Goal: Transaction & Acquisition: Obtain resource

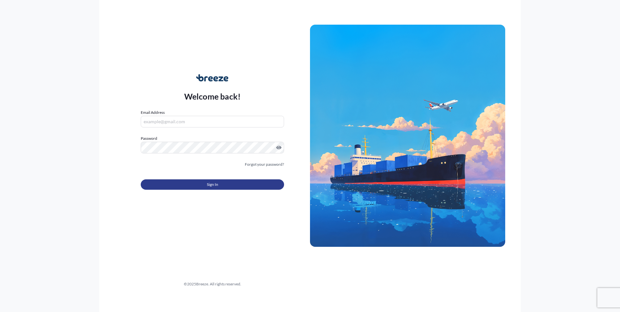
type input "[PERSON_NAME][EMAIL_ADDRESS][DOMAIN_NAME]"
click at [193, 183] on button "Sign In" at bounding box center [212, 184] width 143 height 10
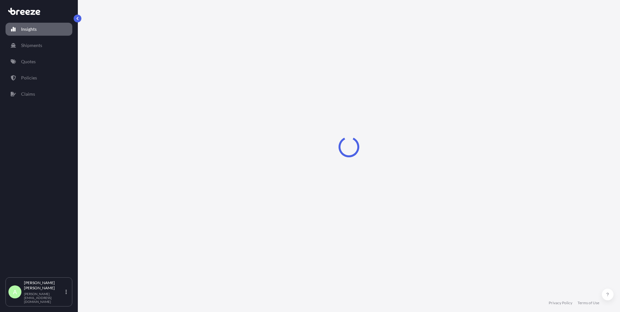
select select "2025"
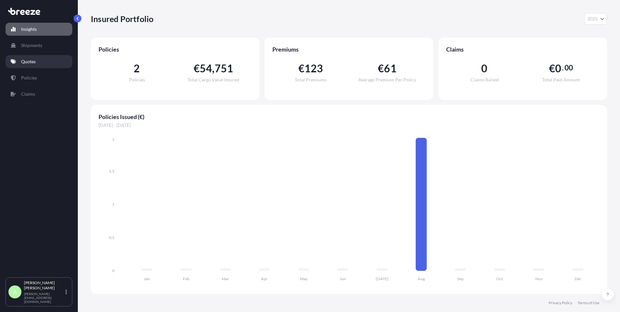
click at [34, 61] on p "Quotes" at bounding box center [28, 61] width 15 height 6
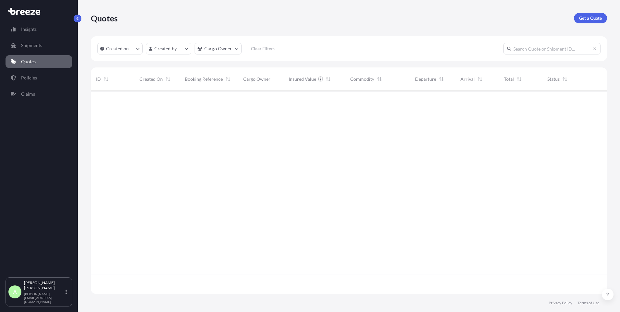
scroll to position [222, 512]
click at [585, 19] on p "Get a Quote" at bounding box center [590, 18] width 23 height 6
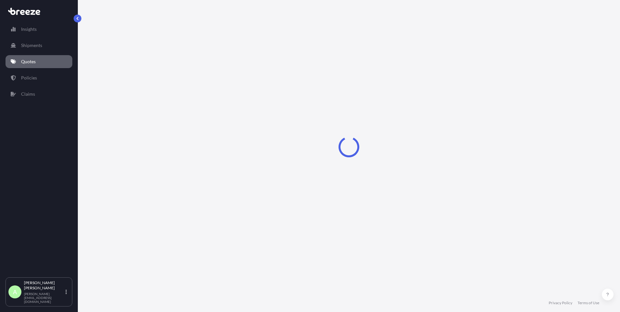
select select "Sea"
select select "1"
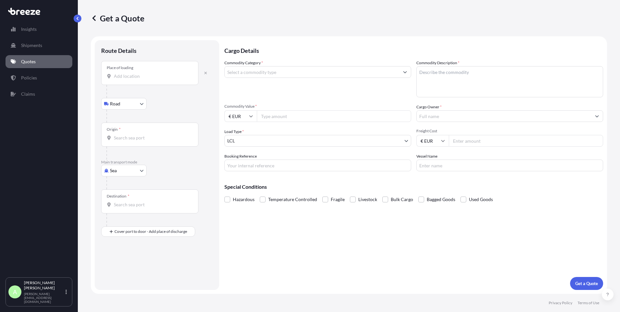
click at [130, 75] on input "Place of loading" at bounding box center [152, 76] width 77 height 6
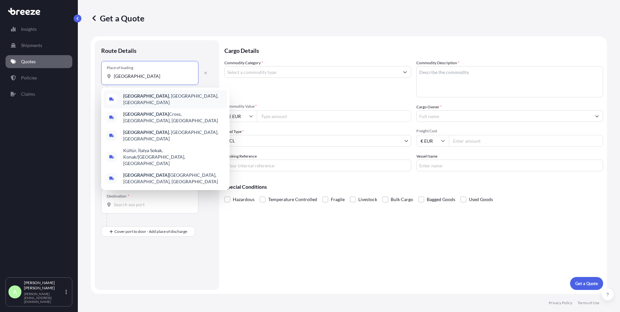
drag, startPoint x: 136, startPoint y: 76, endPoint x: 97, endPoint y: 76, distance: 38.3
click at [97, 76] on div "Route Details Place of loading italy Road Road Rail Origin * Main transport mod…" at bounding box center [157, 165] width 125 height 250
type input "[GEOGRAPHIC_DATA]"
click at [208, 204] on div "Destination *" at bounding box center [157, 207] width 112 height 37
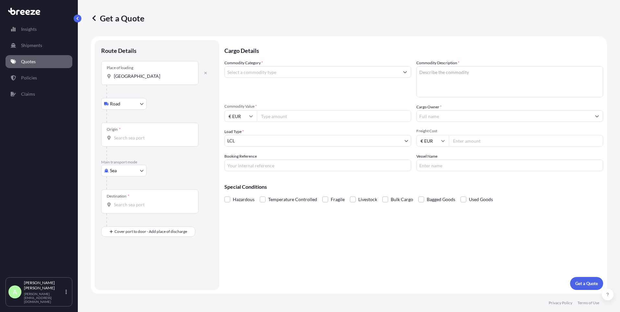
click at [131, 138] on input "Origin *" at bounding box center [152, 138] width 77 height 6
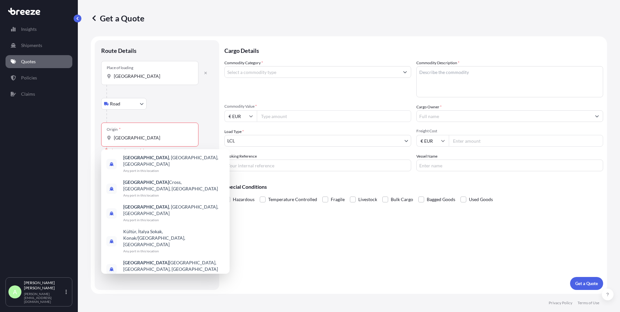
drag, startPoint x: 178, startPoint y: 21, endPoint x: 169, endPoint y: 34, distance: 15.2
click at [178, 21] on div "Get a Quote" at bounding box center [349, 18] width 517 height 10
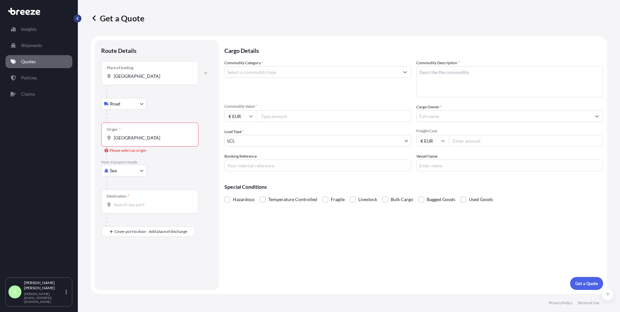
click at [79, 15] on button "button" at bounding box center [78, 19] width 8 height 8
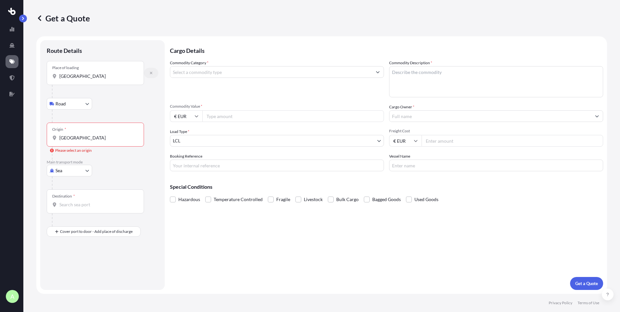
click at [153, 72] on button "button" at bounding box center [151, 73] width 14 height 10
click at [153, 71] on icon "button" at bounding box center [151, 73] width 4 height 4
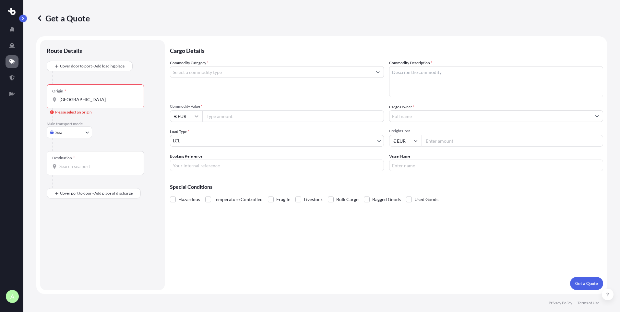
click at [72, 101] on input "[GEOGRAPHIC_DATA]" at bounding box center [97, 99] width 77 height 6
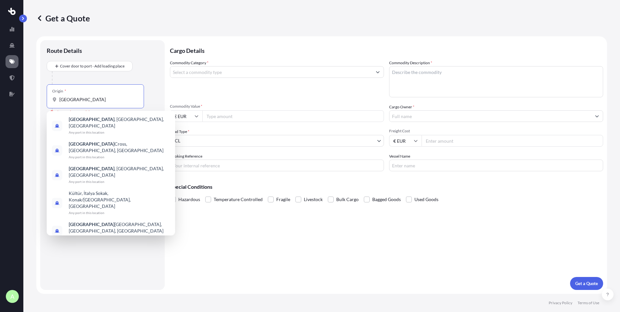
click at [75, 101] on input "[GEOGRAPHIC_DATA]" at bounding box center [97, 99] width 77 height 6
drag, startPoint x: 75, startPoint y: 101, endPoint x: 62, endPoint y: 100, distance: 12.4
click at [62, 100] on input "[GEOGRAPHIC_DATA]" at bounding box center [97, 99] width 77 height 6
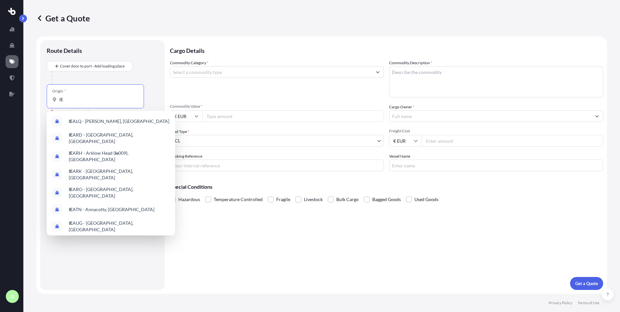
type input "I"
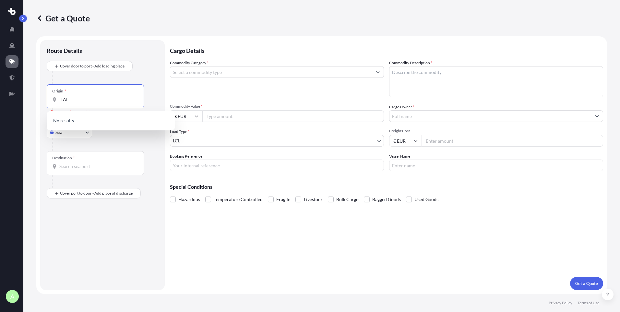
type input "[GEOGRAPHIC_DATA]"
click at [144, 71] on div "Cover door to port - Add loading place" at bounding box center [103, 72] width 112 height 23
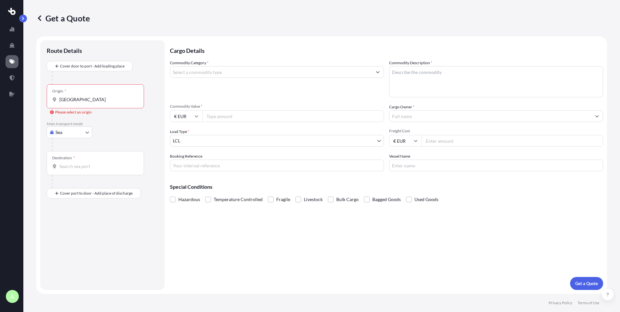
click at [82, 133] on body "0 options available. A Get a Quote Route Details Cover door to port - Add loadi…" at bounding box center [310, 156] width 620 height 312
click at [64, 173] on span "Road" at bounding box center [64, 172] width 10 height 6
select select "Road"
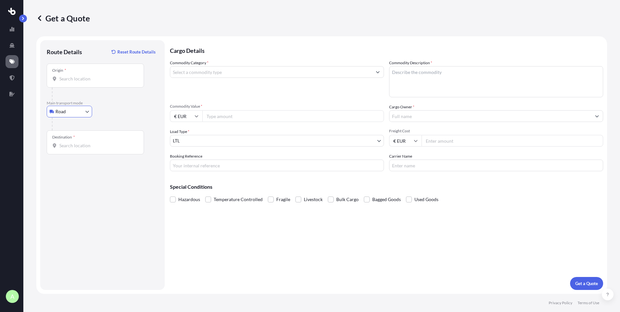
click at [85, 75] on div "Origin *" at bounding box center [95, 76] width 97 height 24
click at [85, 76] on input "Origin *" at bounding box center [97, 79] width 77 height 6
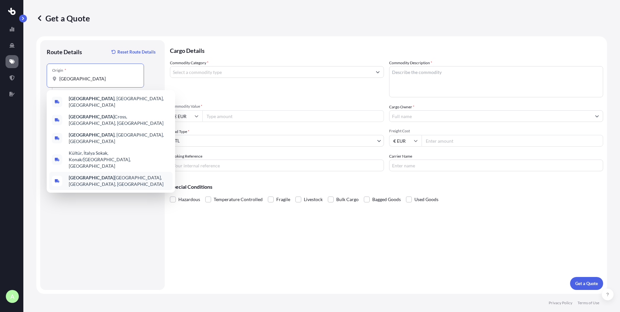
type input "[GEOGRAPHIC_DATA]"
click at [104, 196] on div "Route Details Reset Route Details Place of loading Road Road Rail Origin * [GEO…" at bounding box center [103, 165] width 112 height 237
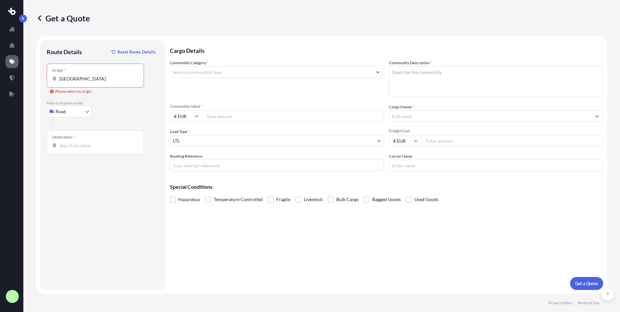
click at [86, 146] on input "Destination *" at bounding box center [97, 145] width 77 height 6
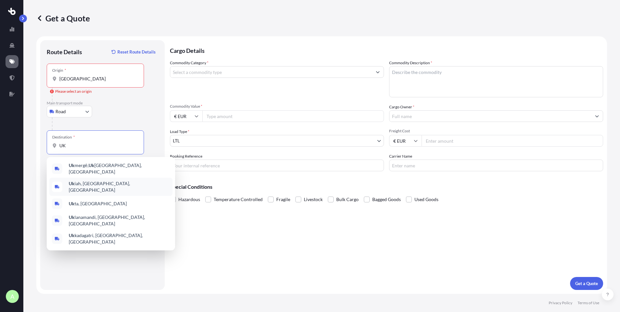
type input "UK"
click at [250, 237] on div "Cargo Details Commodity Category * Commodity Description * Commodity Value * € …" at bounding box center [386, 165] width 433 height 250
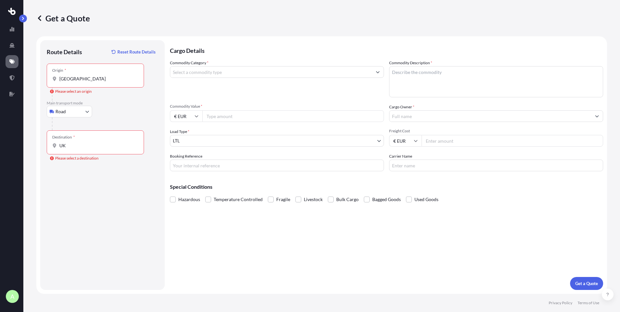
click at [202, 74] on input "Commodity Category *" at bounding box center [271, 72] width 202 height 12
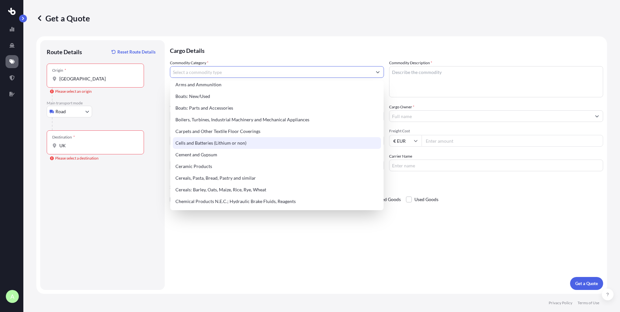
scroll to position [97, 0]
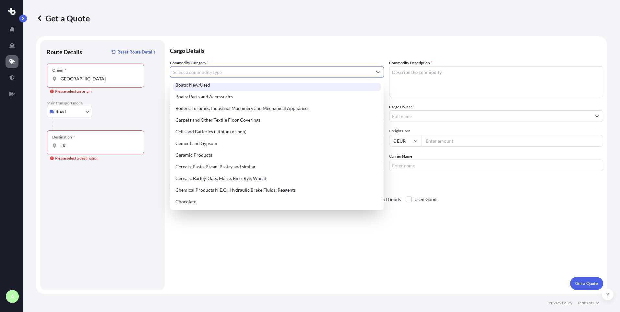
click at [192, 73] on input "Commodity Category *" at bounding box center [271, 72] width 202 height 12
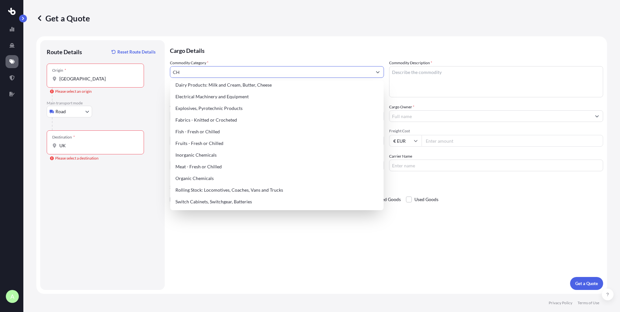
scroll to position [0, 0]
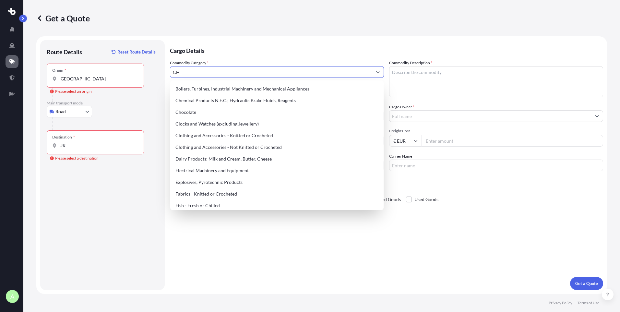
type input "C"
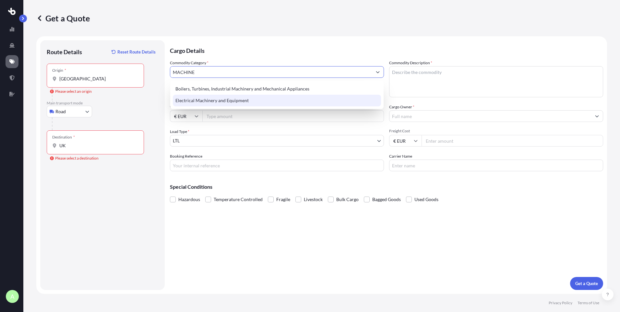
click at [211, 104] on div "Electrical Machinery and Equipment" at bounding box center [277, 101] width 208 height 12
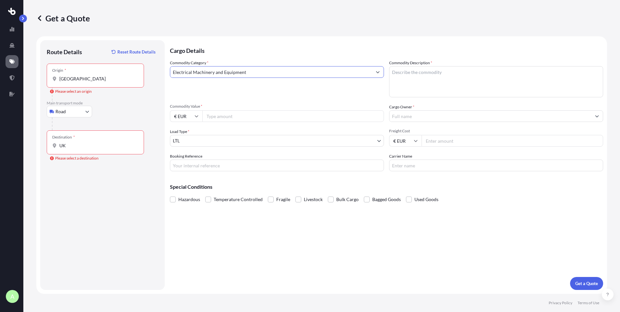
type input "Electrical Machinery and Equipment"
click at [417, 79] on textarea "Commodity Description *" at bounding box center [496, 81] width 214 height 31
click at [419, 78] on textarea "Commodity Description *" at bounding box center [496, 81] width 214 height 31
paste textarea "Chillers"
type textarea "Chillers"
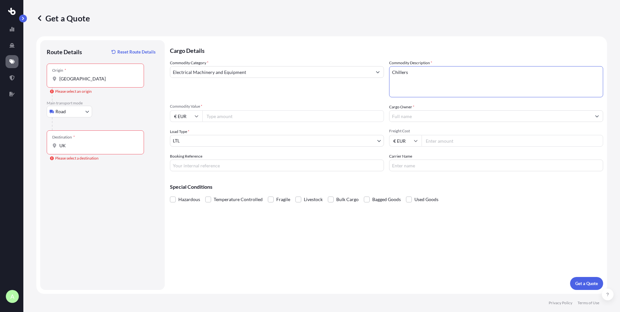
click at [418, 116] on input "Cargo Owner *" at bounding box center [491, 116] width 202 height 12
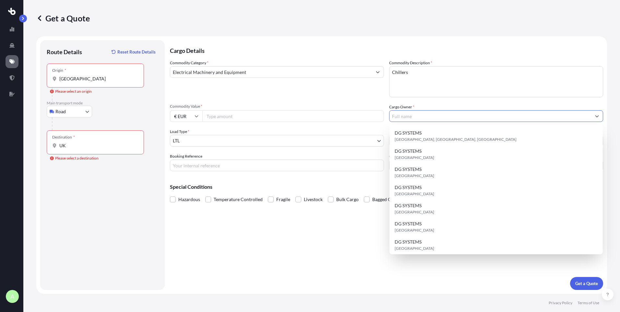
click at [418, 116] on input "Cargo Owner *" at bounding box center [491, 116] width 202 height 12
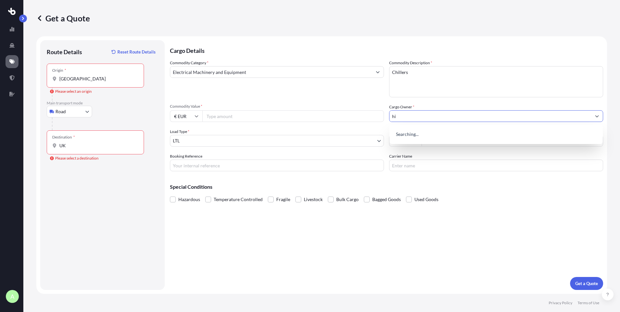
type input "h"
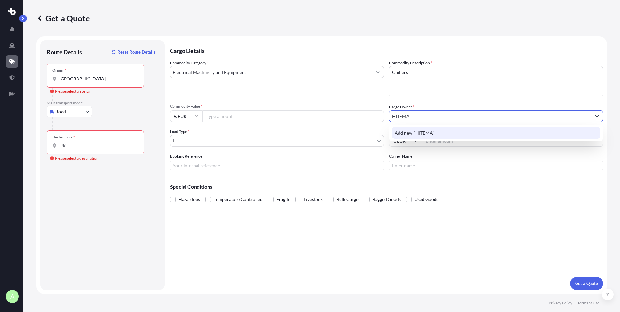
click at [427, 130] on span "Add new "HITEMA"" at bounding box center [415, 133] width 40 height 6
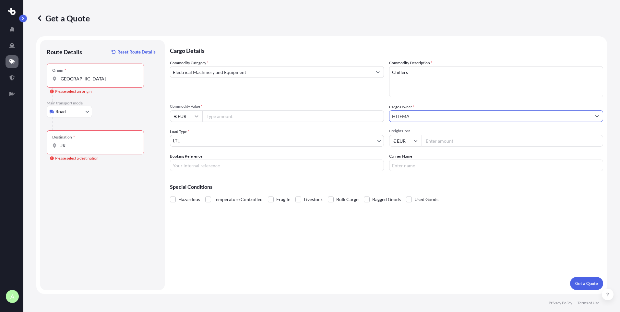
type input "HITEMA"
click at [266, 118] on input "Commodity Value *" at bounding box center [293, 116] width 182 height 12
click at [195, 115] on icon at bounding box center [197, 116] width 4 height 4
click at [186, 149] on div "£ GBP" at bounding box center [186, 147] width 27 height 12
type input "£ GBP"
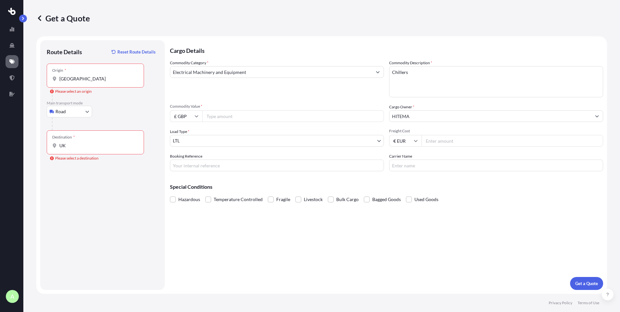
click at [216, 118] on input "Commodity Value *" at bounding box center [293, 116] width 182 height 12
click at [214, 117] on input "Commodity Value *" at bounding box center [293, 116] width 182 height 12
type input "112061.37"
click at [462, 142] on input "Freight Cost" at bounding box center [513, 141] width 182 height 12
drag, startPoint x: 440, startPoint y: 141, endPoint x: 424, endPoint y: 141, distance: 16.5
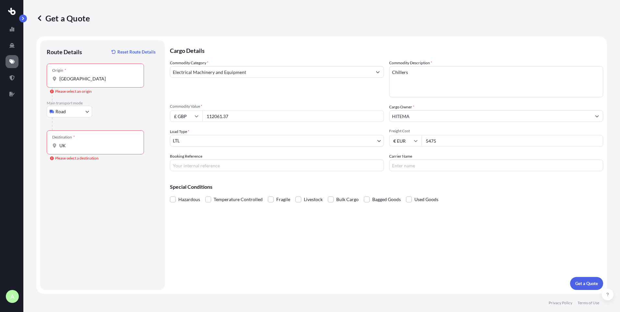
click at [424, 141] on input "5475" at bounding box center [513, 141] width 182 height 12
type input "5400"
click at [380, 141] on body "A Get a Quote Route Details Reset Route Details Place of loading Road Road Rail…" at bounding box center [310, 156] width 620 height 312
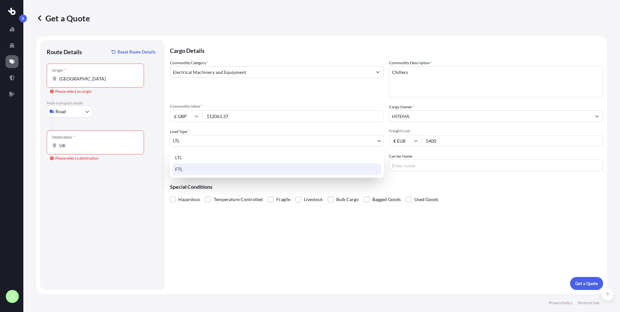
click at [271, 167] on div "FTL" at bounding box center [277, 170] width 209 height 12
select select "2"
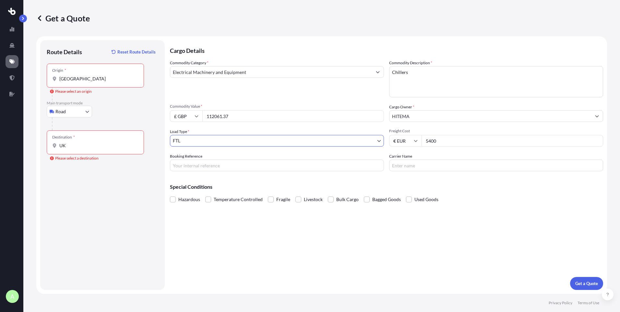
click at [420, 166] on input "Carrier Name" at bounding box center [496, 166] width 214 height 12
drag, startPoint x: 453, startPoint y: 166, endPoint x: 443, endPoint y: 166, distance: 9.7
click at [443, 166] on input "[PERSON_NAME] LOGISTICS ( IKRA )" at bounding box center [496, 166] width 214 height 12
type input "[PERSON_NAME] LOGISTICS ( [PERSON_NAME] )"
click at [175, 200] on span at bounding box center [173, 200] width 6 height 6
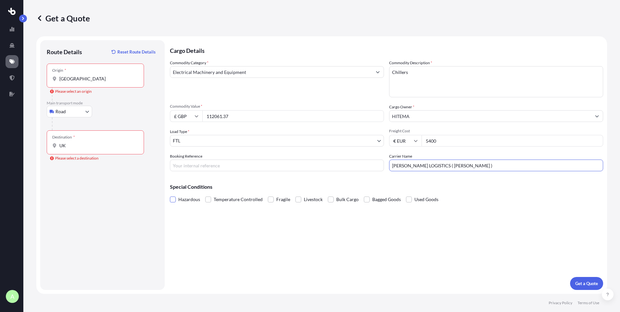
click at [170, 195] on input "Hazardous" at bounding box center [170, 195] width 0 height 0
click at [328, 199] on span at bounding box center [331, 200] width 6 height 6
click at [328, 195] on input "Bulk Cargo" at bounding box center [328, 195] width 0 height 0
click at [589, 286] on p "Get a Quote" at bounding box center [587, 283] width 23 height 6
click at [586, 281] on p "Get a Quote" at bounding box center [587, 283] width 23 height 6
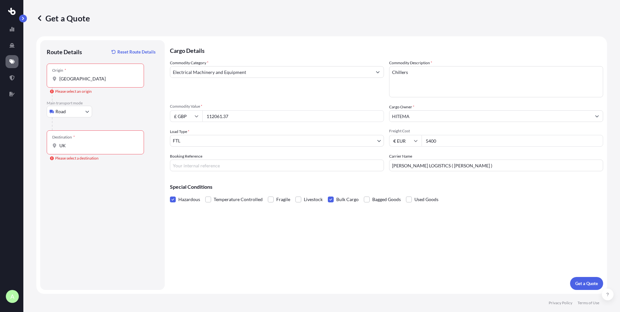
click at [59, 90] on div "Please select an origin" at bounding box center [71, 91] width 42 height 6
click at [59, 82] on input "[GEOGRAPHIC_DATA]" at bounding box center [97, 79] width 77 height 6
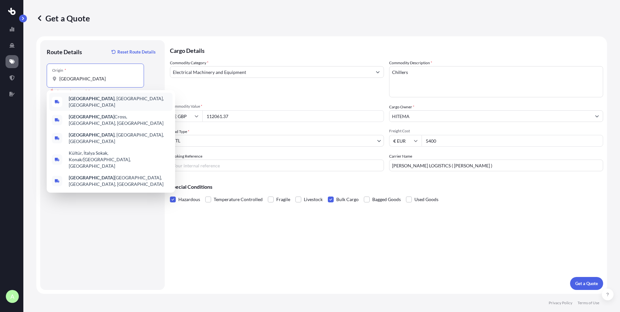
click at [74, 101] on b "[GEOGRAPHIC_DATA]" at bounding box center [92, 99] width 46 height 6
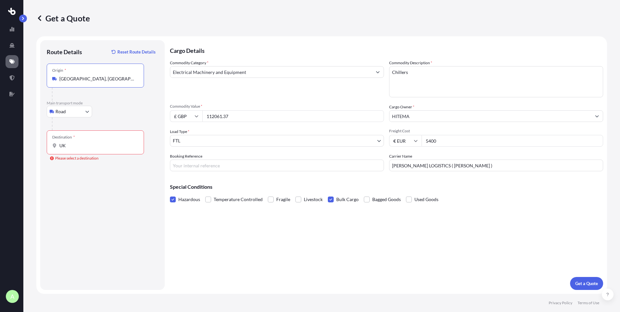
click at [85, 80] on input "[GEOGRAPHIC_DATA], [GEOGRAPHIC_DATA], [GEOGRAPHIC_DATA]" at bounding box center [97, 79] width 77 height 6
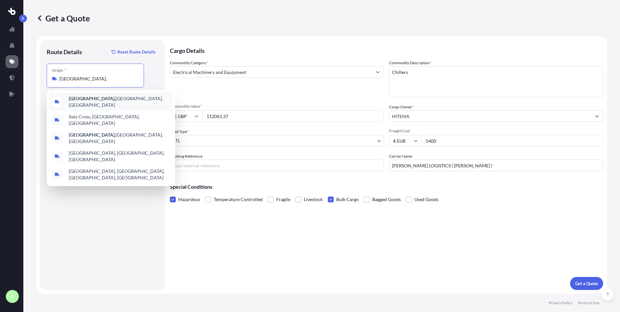
click at [77, 80] on input "[GEOGRAPHIC_DATA]," at bounding box center [97, 79] width 77 height 6
type input "[GEOGRAPHIC_DATA], [GEOGRAPHIC_DATA], [GEOGRAPHIC_DATA]"
select select "Sea"
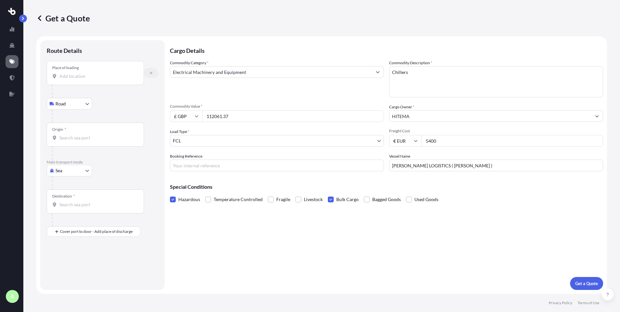
click at [151, 74] on icon "button" at bounding box center [151, 73] width 3 height 3
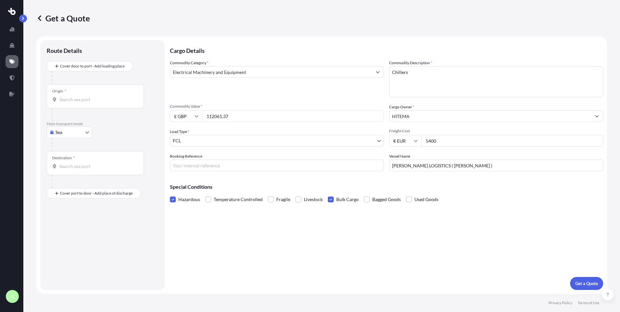
click at [79, 135] on body "A Get a Quote Route Details Cover door to port - Add loading place Place of loa…" at bounding box center [310, 156] width 620 height 312
click at [65, 171] on span "Road" at bounding box center [64, 172] width 10 height 6
select select "Road"
select select "1"
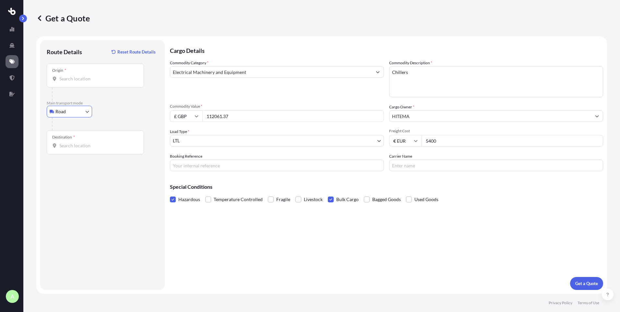
click at [77, 81] on input "Origin *" at bounding box center [97, 79] width 77 height 6
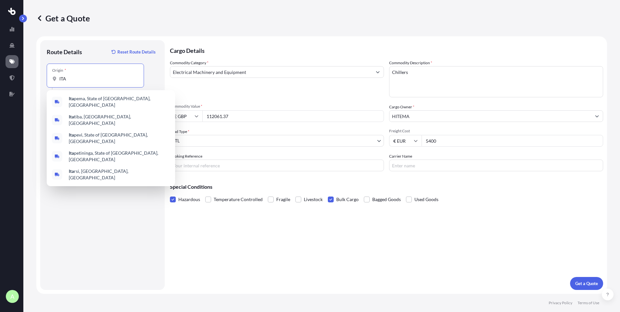
type input "ITA"
click at [93, 84] on div "Origin * [GEOGRAPHIC_DATA]" at bounding box center [95, 76] width 97 height 24
click at [93, 82] on input "ITA" at bounding box center [97, 79] width 77 height 6
click at [93, 84] on div "Origin * [GEOGRAPHIC_DATA]" at bounding box center [95, 76] width 97 height 24
click at [93, 82] on input "ITA" at bounding box center [97, 79] width 77 height 6
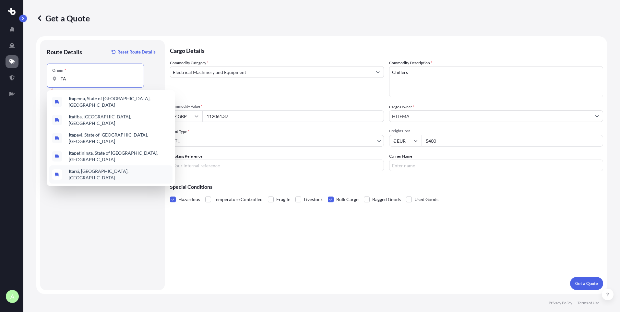
click at [109, 194] on div "Route Details Reset Route Details Place of loading Road Road Rail Origin * ITA …" at bounding box center [103, 165] width 112 height 237
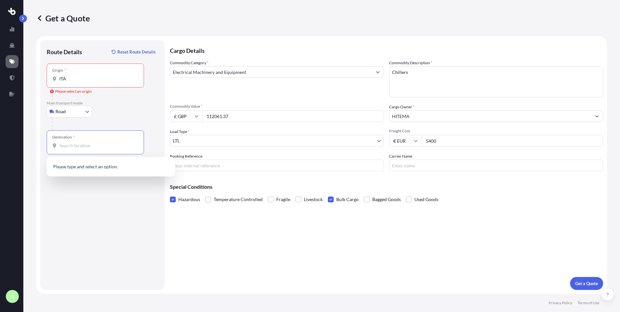
click at [76, 146] on input "Destination *" at bounding box center [97, 145] width 77 height 6
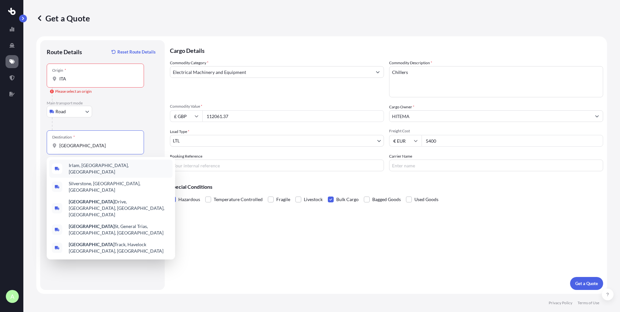
drag, startPoint x: 107, startPoint y: 146, endPoint x: 44, endPoint y: 142, distance: 62.4
click at [44, 142] on div "Route Details Reset Route Details Place of loading Road Road Rail Origin * ITA …" at bounding box center [102, 165] width 125 height 250
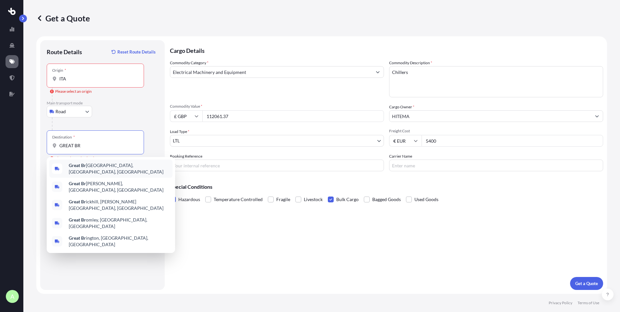
drag, startPoint x: 85, startPoint y: 142, endPoint x: 49, endPoint y: 144, distance: 35.7
click at [49, 144] on div "Destination * GREAT BR" at bounding box center [95, 142] width 97 height 24
paste input "S44 5SX"
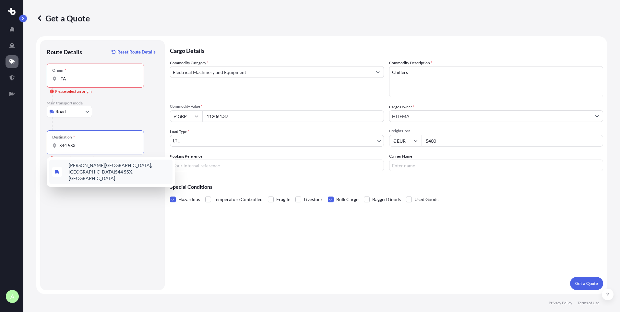
click at [96, 167] on span "[PERSON_NAME][STREET_ADDRESS]" at bounding box center [119, 171] width 101 height 19
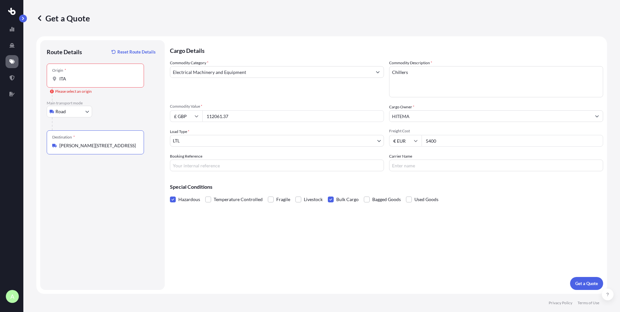
type input "[PERSON_NAME][STREET_ADDRESS]"
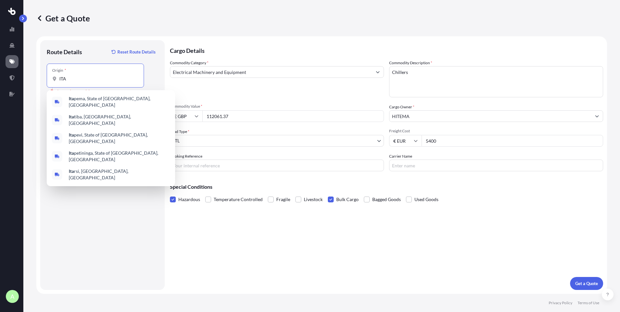
drag, startPoint x: 78, startPoint y: 81, endPoint x: 46, endPoint y: 77, distance: 31.8
click at [46, 77] on div "Route Details Reset Route Details Place of loading Road Road Rail Origin * ITA …" at bounding box center [102, 165] width 125 height 250
paste input "35024"
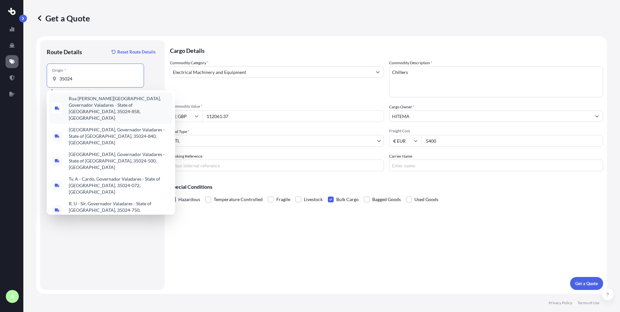
drag, startPoint x: 82, startPoint y: 81, endPoint x: 40, endPoint y: 76, distance: 42.5
click at [40, 76] on form "Route Details Reset Route Details Place of loading Road Road Rail Origin * 3502…" at bounding box center [321, 165] width 571 height 258
paste input "BOVOLENTA"
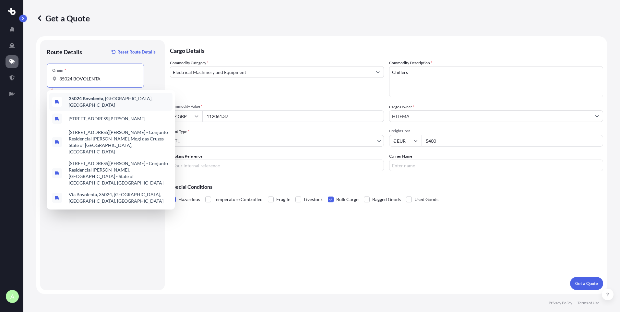
click at [122, 102] on span "35024 [GEOGRAPHIC_DATA] , Province of [GEOGRAPHIC_DATA], [GEOGRAPHIC_DATA]" at bounding box center [119, 101] width 101 height 13
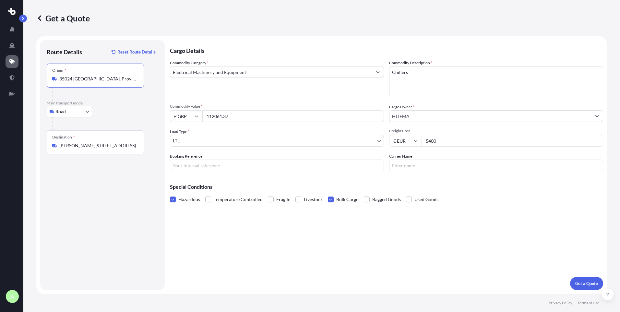
type input "35024 [GEOGRAPHIC_DATA], Province of [GEOGRAPHIC_DATA], [GEOGRAPHIC_DATA]"
click at [410, 166] on input "Carrier Name" at bounding box center [496, 166] width 214 height 12
type input "[PERSON_NAME] LOGISTICS ( [PERSON_NAME] )"
drag, startPoint x: 439, startPoint y: 142, endPoint x: 432, endPoint y: 142, distance: 6.8
click at [432, 142] on input "5400" at bounding box center [513, 141] width 182 height 12
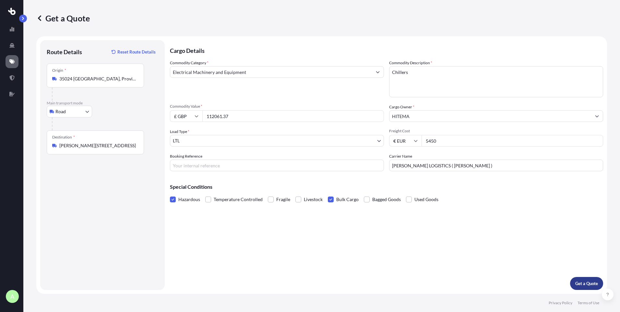
type input "5450"
click at [591, 284] on p "Get a Quote" at bounding box center [587, 283] width 23 height 6
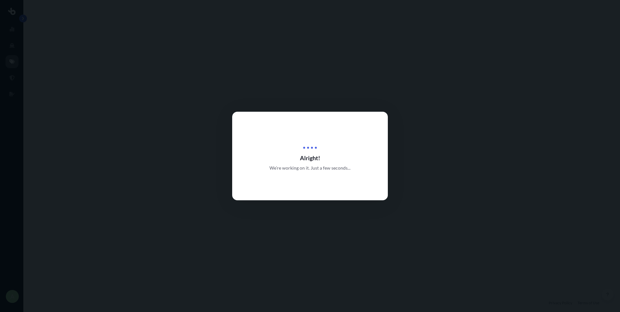
select select "Road"
select select "1"
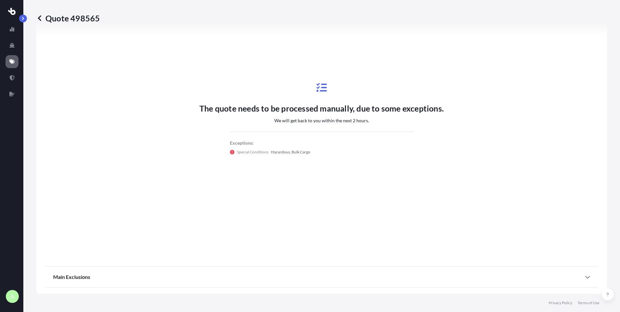
scroll to position [260, 0]
click at [585, 278] on icon at bounding box center [587, 276] width 5 height 5
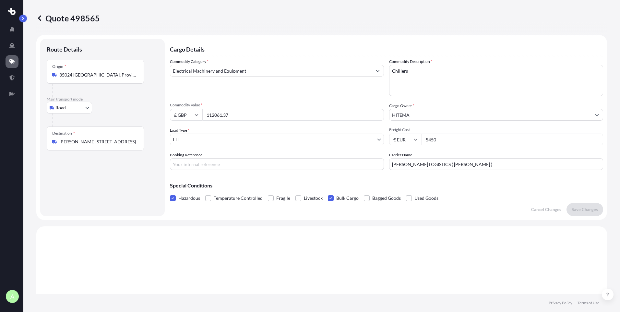
scroll to position [0, 0]
drag, startPoint x: 103, startPoint y: 20, endPoint x: 97, endPoint y: 19, distance: 5.8
click at [97, 19] on div "Quote 498565" at bounding box center [321, 18] width 571 height 10
copy p "Quote 498565"
click at [41, 16] on icon at bounding box center [39, 18] width 6 height 6
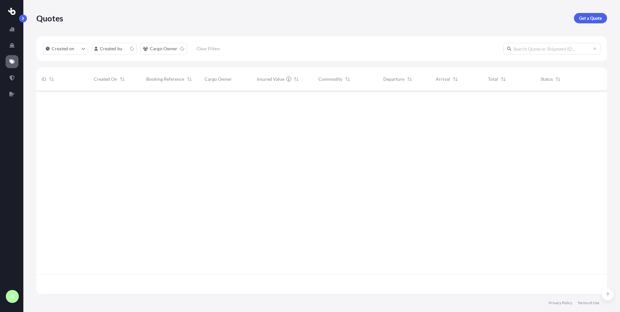
scroll to position [202, 566]
click at [588, 18] on p "Get a Quote" at bounding box center [590, 18] width 23 height 6
select select "Sea"
select select "1"
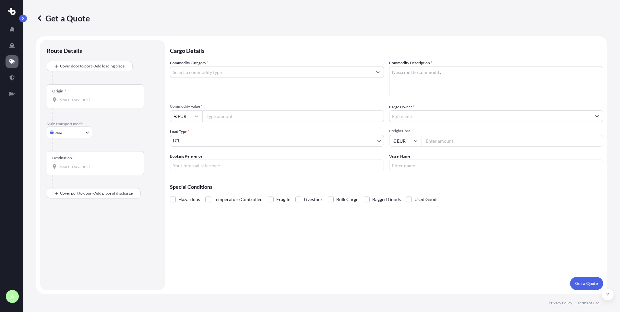
click at [65, 98] on input "Origin *" at bounding box center [97, 99] width 77 height 6
paste input "Quote 498565"
type input "Quote 498565"
drag, startPoint x: 94, startPoint y: 102, endPoint x: 57, endPoint y: 101, distance: 37.0
click at [57, 101] on div "Quote 498565" at bounding box center [95, 99] width 86 height 6
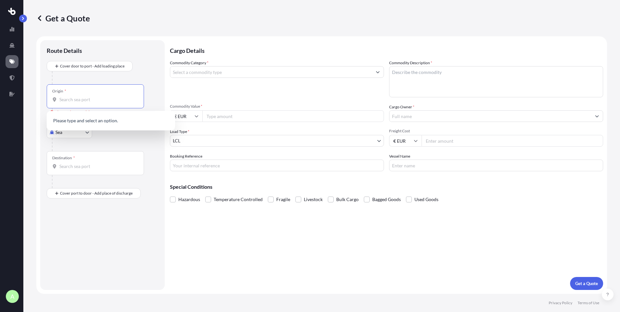
click at [63, 98] on input "Origin * Please select an origin" at bounding box center [97, 99] width 77 height 6
paste input "35024 BOVOLENTA"
type input "35024 BOVOLENTA"
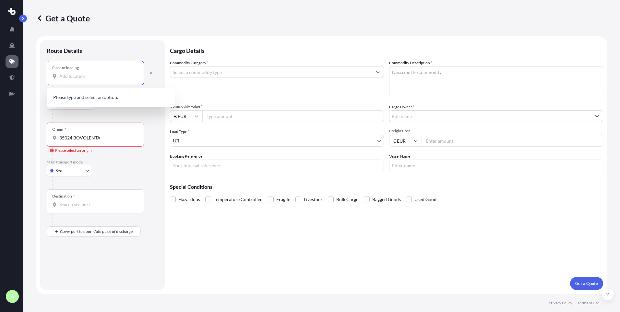
click at [74, 75] on input "Place of loading" at bounding box center [97, 76] width 77 height 6
paste input "35024 BOVOLENTA"
drag, startPoint x: 102, startPoint y: 78, endPoint x: 73, endPoint y: 79, distance: 28.9
click at [73, 79] on div "Place of loading 35024 BOVOLENTA" at bounding box center [95, 73] width 97 height 24
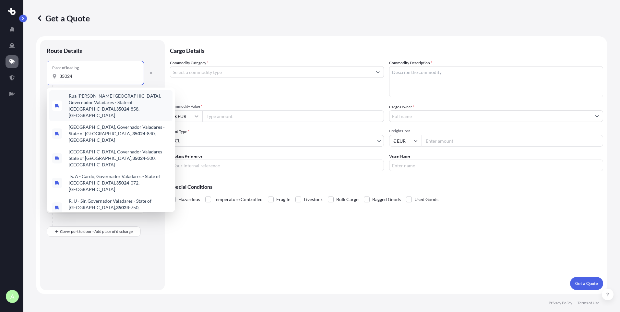
drag, startPoint x: 79, startPoint y: 79, endPoint x: 57, endPoint y: 79, distance: 21.4
click at [57, 79] on div "35024" at bounding box center [95, 76] width 86 height 6
paste input "BOVOLENTA"
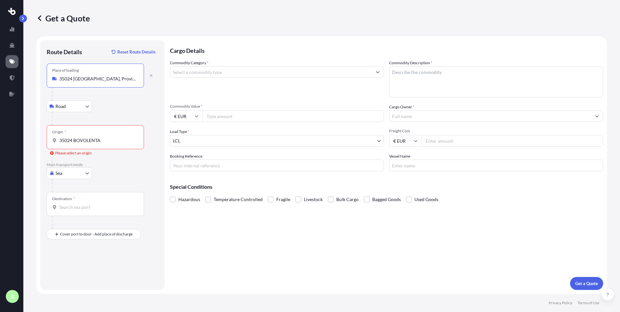
type input "35024 [GEOGRAPHIC_DATA], Province of [GEOGRAPHIC_DATA], [GEOGRAPHIC_DATA]"
drag, startPoint x: 103, startPoint y: 144, endPoint x: 43, endPoint y: 137, distance: 60.8
click at [43, 137] on div "Route Details Reset Route Details Place of loading 35024 [GEOGRAPHIC_DATA], [GE…" at bounding box center [102, 165] width 125 height 250
drag, startPoint x: 43, startPoint y: 137, endPoint x: 100, endPoint y: 133, distance: 57.6
click at [100, 133] on div "Origin * 35024 BOVOLENTA" at bounding box center [95, 137] width 97 height 24
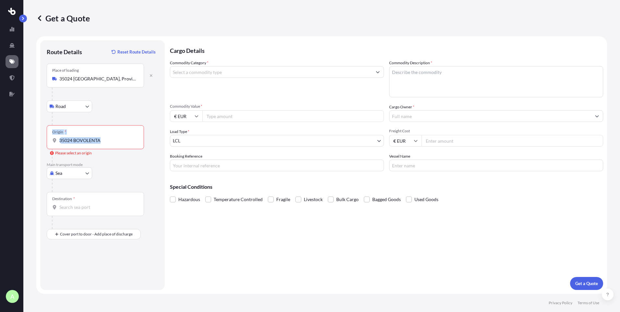
click at [100, 137] on input "35024 BOVOLENTA" at bounding box center [97, 140] width 77 height 6
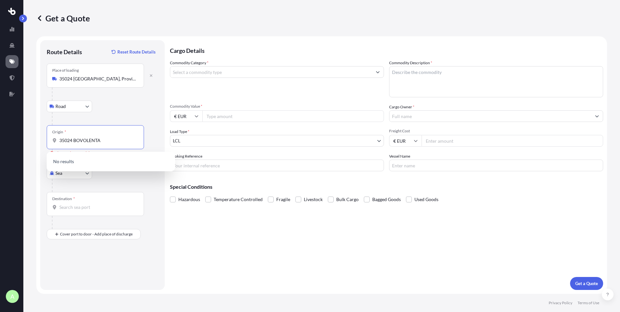
click at [128, 77] on input "35024 [GEOGRAPHIC_DATA], Province of [GEOGRAPHIC_DATA], [GEOGRAPHIC_DATA]" at bounding box center [97, 79] width 77 height 6
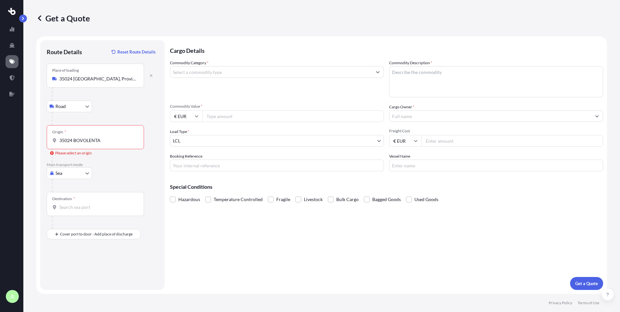
drag, startPoint x: 118, startPoint y: 103, endPoint x: 94, endPoint y: 80, distance: 32.8
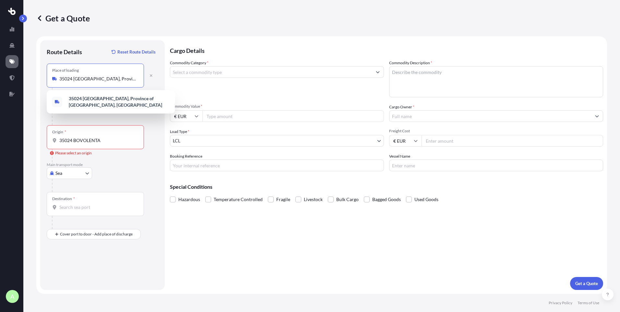
drag, startPoint x: 94, startPoint y: 80, endPoint x: 59, endPoint y: 78, distance: 35.1
click at [59, 78] on input "35024 [GEOGRAPHIC_DATA], Province of [GEOGRAPHIC_DATA], [GEOGRAPHIC_DATA]" at bounding box center [97, 79] width 77 height 6
drag, startPoint x: 59, startPoint y: 78, endPoint x: 148, endPoint y: 75, distance: 89.0
click at [148, 75] on div "Place of loading 35024 [GEOGRAPHIC_DATA], Province of [GEOGRAPHIC_DATA], [GEOGR…" at bounding box center [103, 76] width 112 height 24
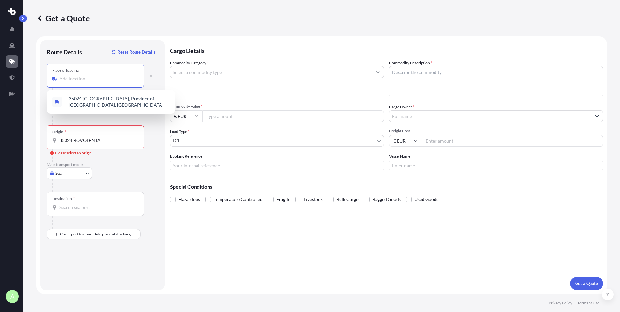
scroll to position [0, 0]
click at [154, 74] on button "button" at bounding box center [151, 75] width 14 height 10
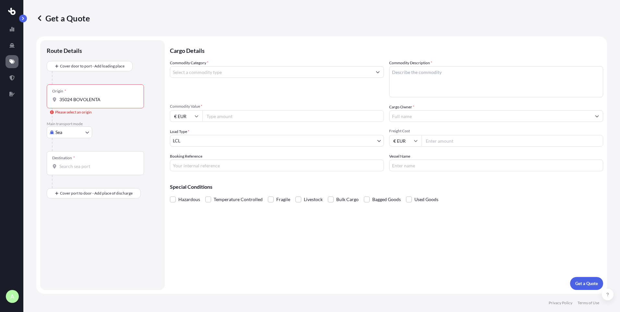
click at [83, 132] on body "0 options available. A Get a Quote Route Details Cover door to port - Add loadi…" at bounding box center [310, 156] width 620 height 312
click at [70, 170] on div "Road" at bounding box center [69, 173] width 40 height 12
select select "Road"
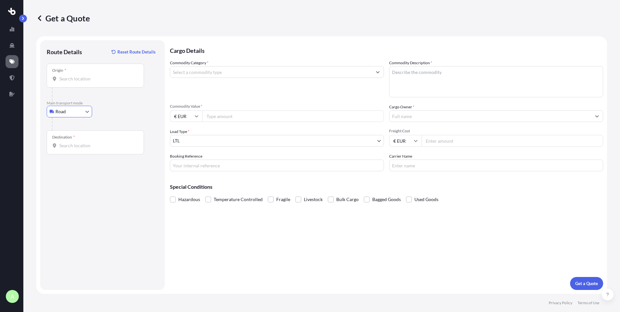
click at [79, 76] on input "Origin *" at bounding box center [97, 79] width 77 height 6
paste input "35024 [GEOGRAPHIC_DATA], Province of [GEOGRAPHIC_DATA], [GEOGRAPHIC_DATA]"
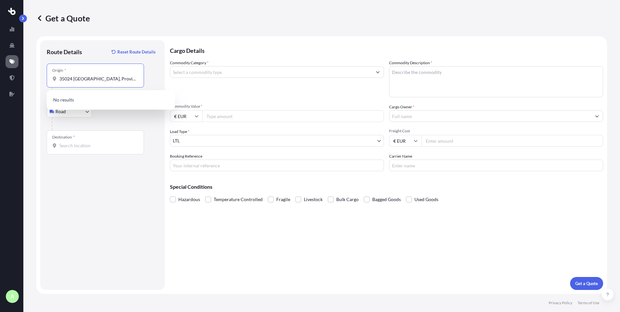
scroll to position [0, 6]
click at [78, 100] on b "35024 [GEOGRAPHIC_DATA], Province of [GEOGRAPHIC_DATA], [GEOGRAPHIC_DATA]" at bounding box center [115, 102] width 93 height 12
type input "35024 [GEOGRAPHIC_DATA], Province of [GEOGRAPHIC_DATA], [GEOGRAPHIC_DATA]"
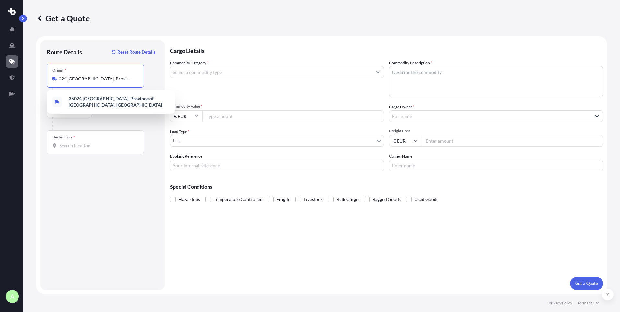
scroll to position [0, 0]
click at [80, 148] on input "Destination *" at bounding box center [97, 145] width 77 height 6
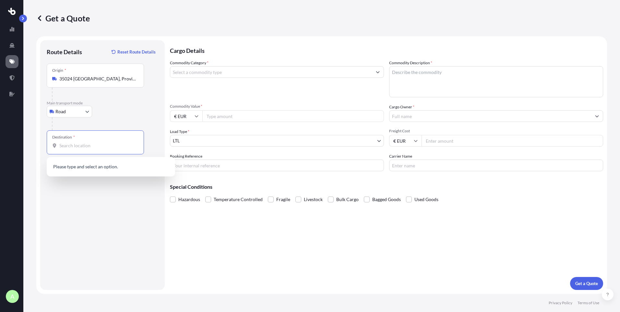
paste input "S44 5SX"
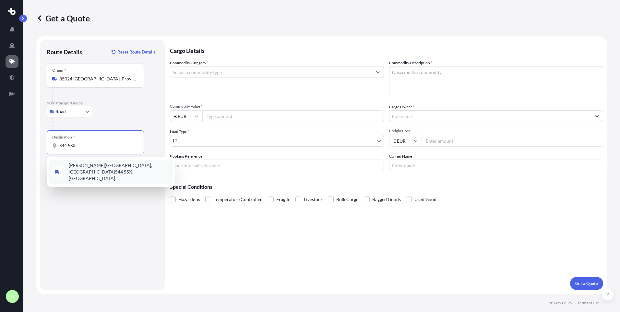
click at [106, 166] on span "[PERSON_NAME][STREET_ADDRESS]" at bounding box center [119, 171] width 101 height 19
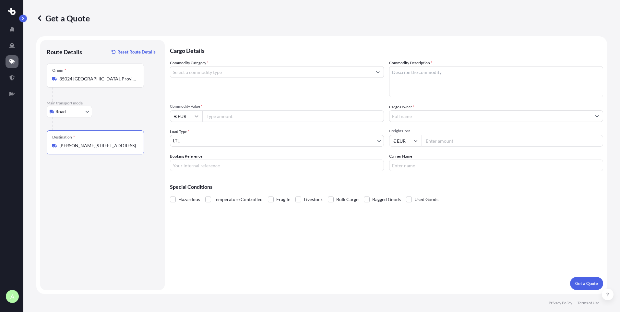
type input "[PERSON_NAME][STREET_ADDRESS]"
click at [193, 120] on input "€ EUR" at bounding box center [186, 116] width 32 height 12
click at [188, 147] on div "£ GBP" at bounding box center [186, 147] width 27 height 12
type input "£ GBP"
click at [249, 75] on input "Commodity Category *" at bounding box center [271, 72] width 202 height 12
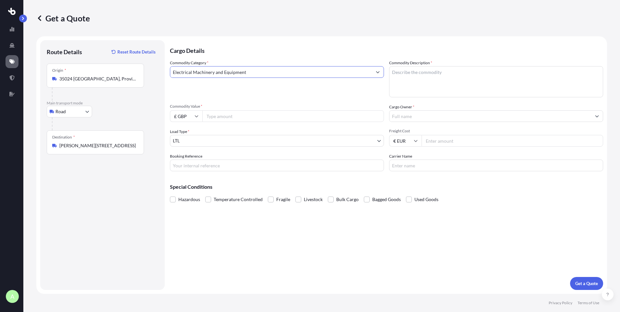
type input "Electrical Machinery and Equipment"
click at [426, 72] on textarea "Commodity Description *" at bounding box center [496, 81] width 214 height 31
type textarea "c"
type textarea "CHILLERS"
click at [240, 115] on input "Commodity Value *" at bounding box center [293, 116] width 182 height 12
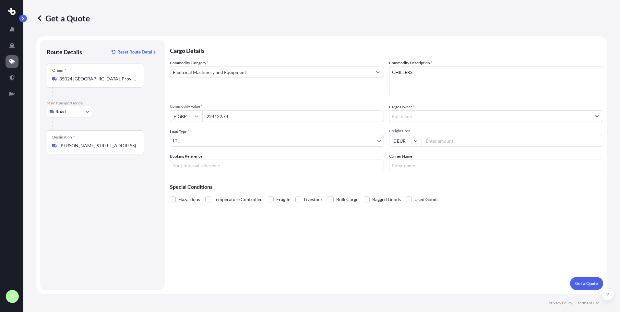
type input "224122.74"
click at [428, 140] on input "Freight Cost" at bounding box center [513, 141] width 182 height 12
type input "5450"
click at [426, 113] on input "Cargo Owner *" at bounding box center [491, 116] width 202 height 12
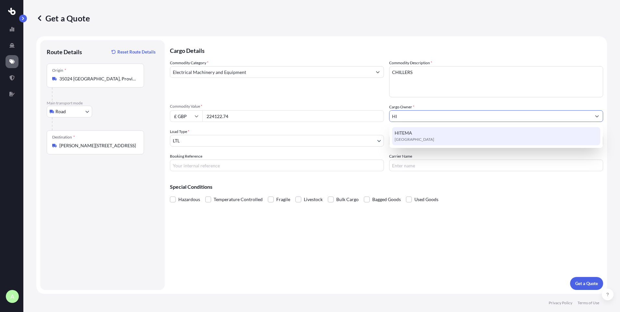
click at [401, 133] on span "HITEMA" at bounding box center [404, 133] width 18 height 6
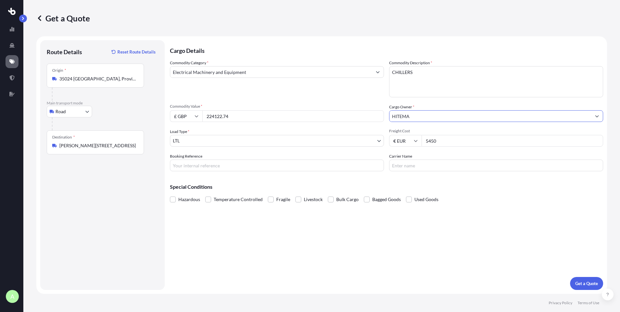
click at [414, 115] on input "HITEMA" at bounding box center [491, 116] width 202 height 12
type input "HITEMA"
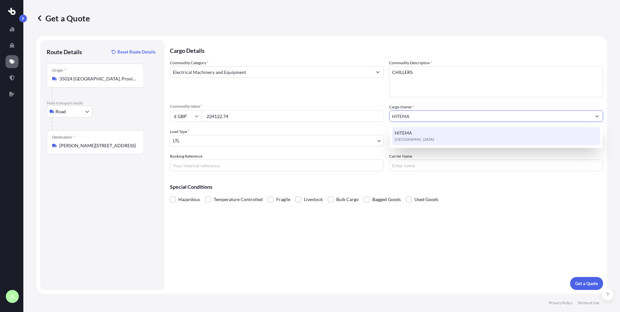
click at [414, 133] on div "HITEMA [GEOGRAPHIC_DATA]" at bounding box center [496, 136] width 208 height 18
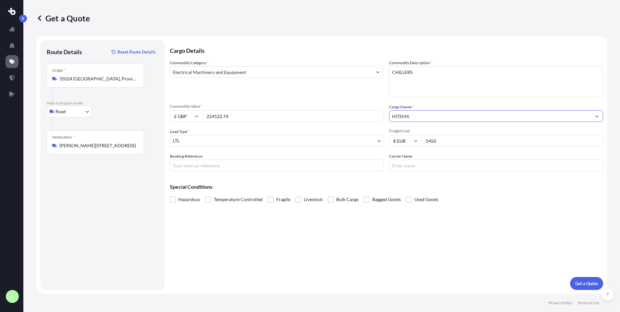
click at [230, 140] on body "1 option available. A Get a Quote Route Details Reset Route Details Place of lo…" at bounding box center [310, 156] width 620 height 312
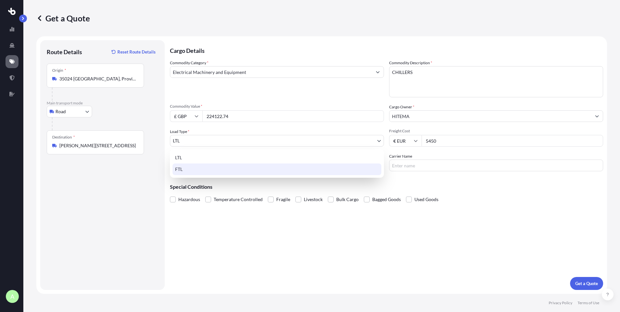
click at [201, 168] on div "FTL" at bounding box center [277, 170] width 209 height 12
select select "2"
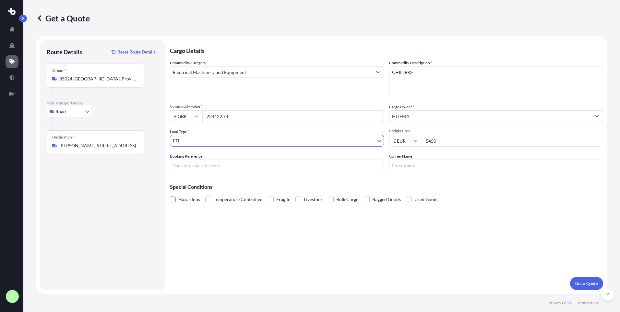
click at [176, 198] on span at bounding box center [173, 200] width 6 height 6
click at [170, 195] on input "Hazardous" at bounding box center [170, 195] width 0 height 0
click at [335, 201] on label "Bulk Cargo" at bounding box center [343, 200] width 31 height 10
click at [328, 195] on input "Bulk Cargo" at bounding box center [328, 195] width 0 height 0
click at [588, 286] on p "Get a Quote" at bounding box center [587, 283] width 23 height 6
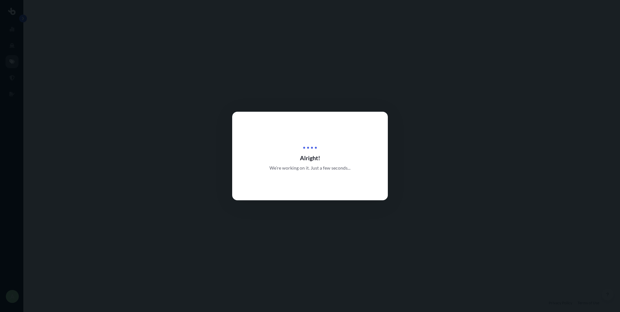
select select "Road"
select select "2"
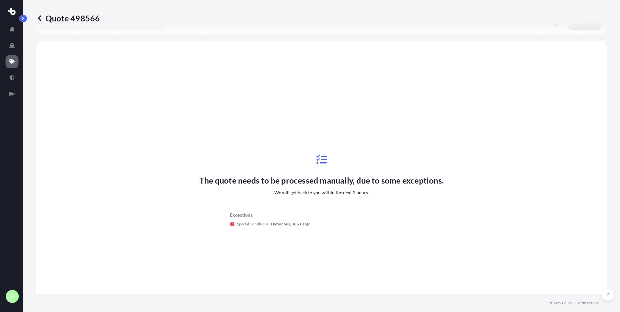
scroll to position [195, 0]
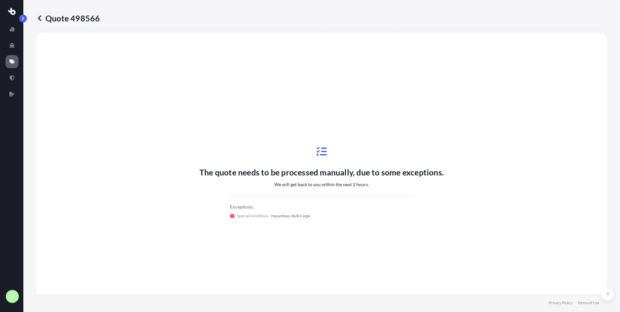
click at [230, 217] on icon at bounding box center [232, 216] width 5 height 5
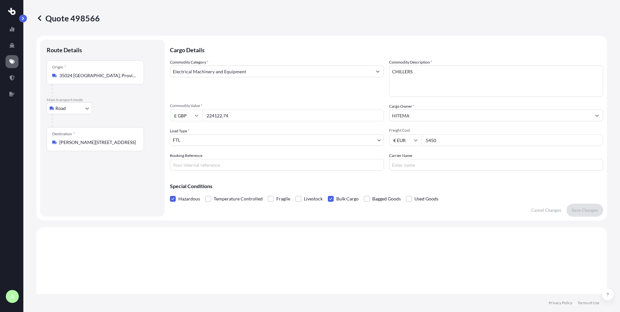
scroll to position [0, 0]
drag, startPoint x: 102, startPoint y: 20, endPoint x: 98, endPoint y: 23, distance: 4.4
click at [98, 23] on div "Quote 498566" at bounding box center [321, 18] width 571 height 10
copy p "Quote 498566"
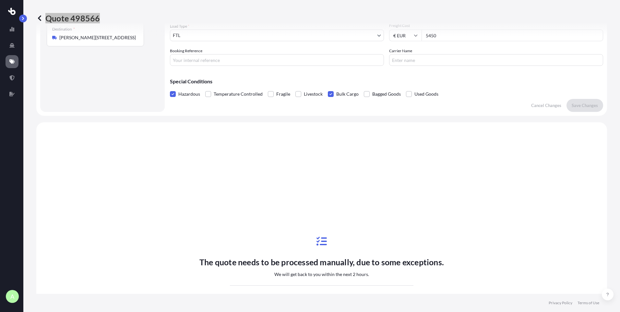
scroll to position [260, 0]
